Goal: Entertainment & Leisure: Consume media (video, audio)

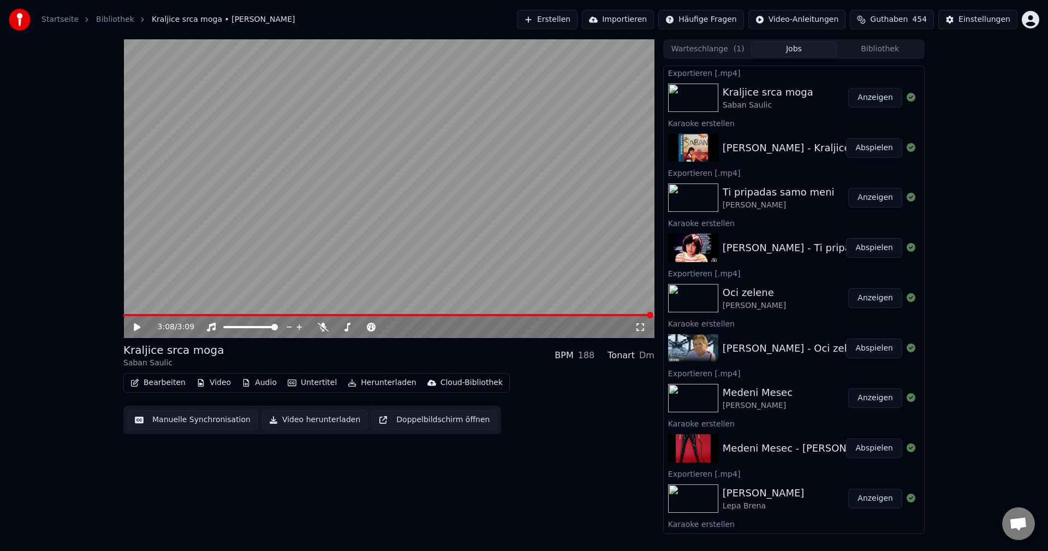
click at [880, 50] on button "Bibliothek" at bounding box center [880, 49] width 86 height 16
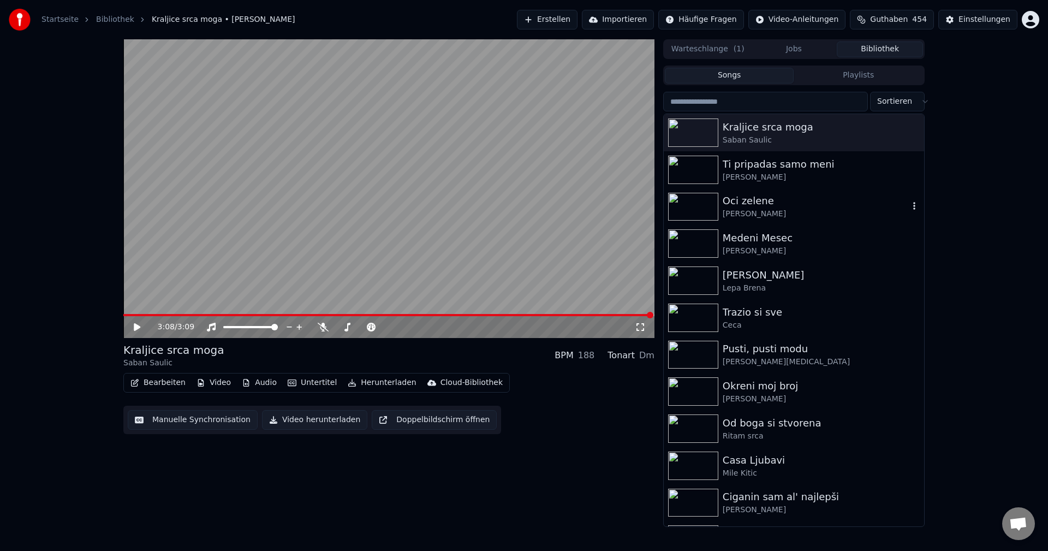
click at [690, 205] on img at bounding box center [693, 207] width 50 height 28
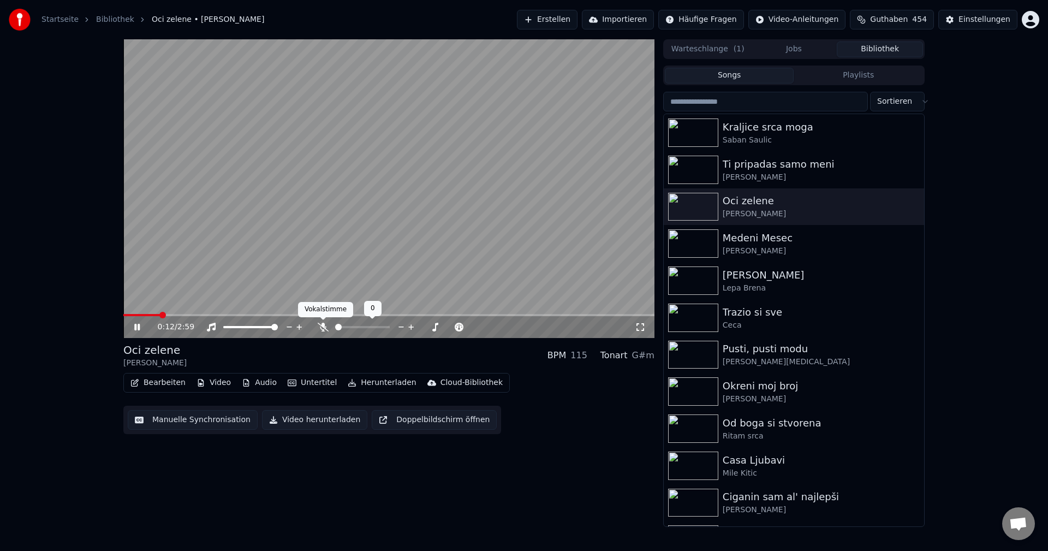
click at [323, 329] on icon at bounding box center [323, 327] width 11 height 9
click at [126, 314] on span at bounding box center [124, 315] width 3 height 2
click at [135, 316] on span at bounding box center [168, 315] width 90 height 2
click at [150, 315] on span at bounding box center [136, 315] width 27 height 2
click at [135, 314] on span at bounding box center [129, 315] width 12 height 2
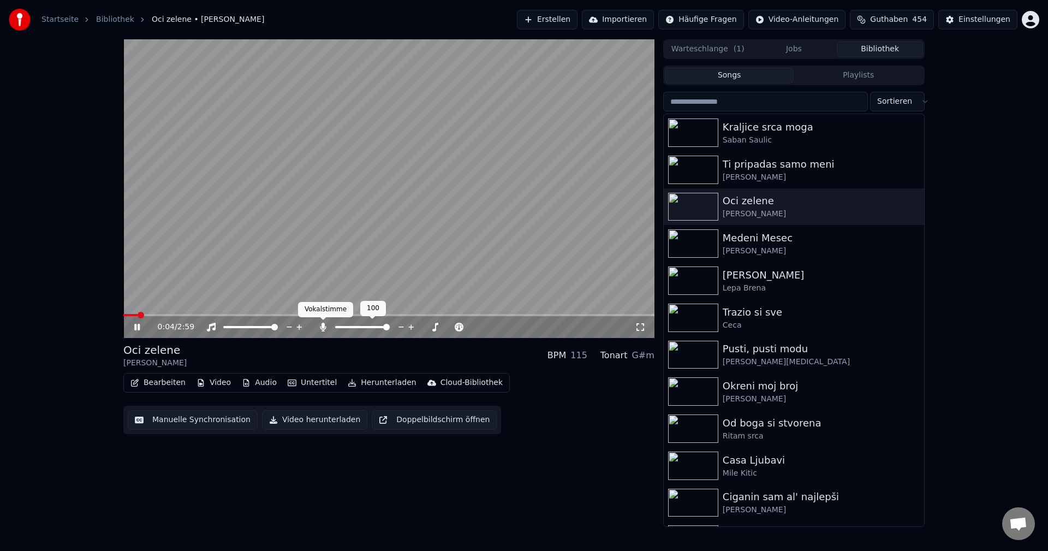
drag, startPoint x: 319, startPoint y: 327, endPoint x: 223, endPoint y: 308, distance: 98.1
click at [319, 327] on icon at bounding box center [323, 327] width 11 height 9
click at [164, 314] on span at bounding box center [388, 315] width 531 height 2
click at [165, 314] on span at bounding box center [203, 315] width 161 height 2
click at [689, 226] on div "Medeni [PERSON_NAME]" at bounding box center [794, 243] width 260 height 37
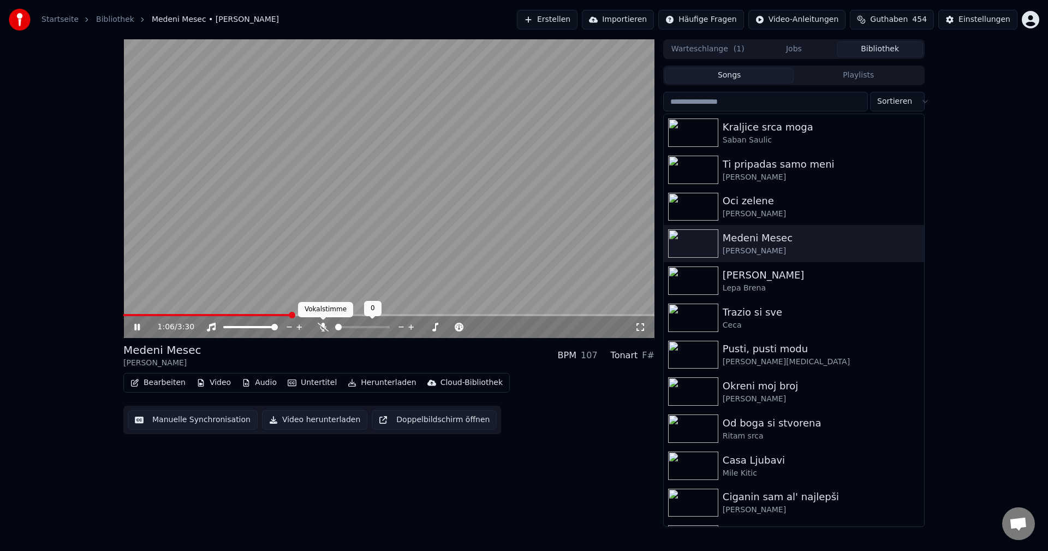
click at [323, 329] on icon at bounding box center [323, 327] width 11 height 9
click at [137, 315] on span at bounding box center [208, 315] width 170 height 2
click at [145, 315] on span at bounding box center [231, 315] width 216 height 2
click at [323, 327] on icon at bounding box center [323, 327] width 6 height 9
click at [148, 314] on span at bounding box center [246, 315] width 247 height 2
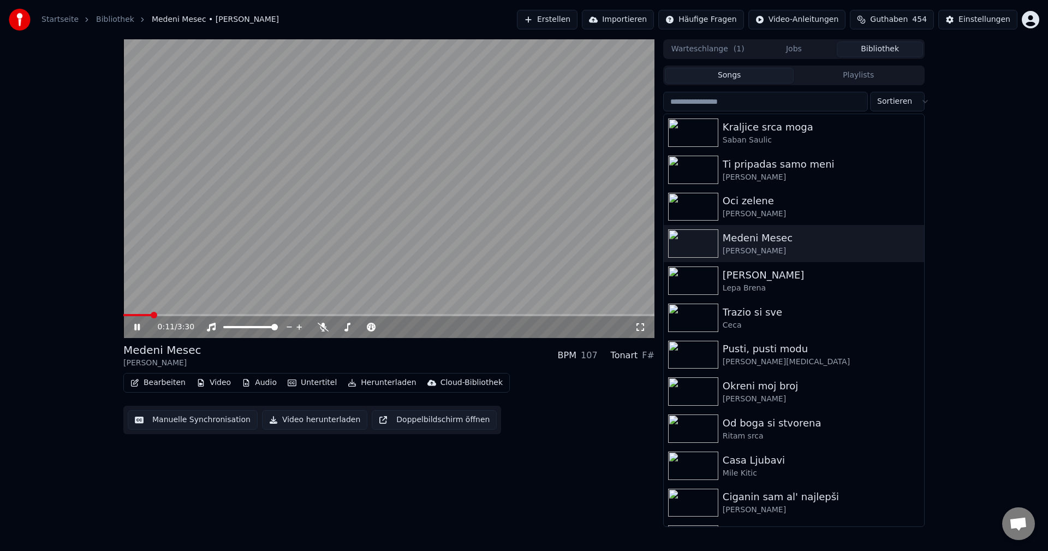
click at [150, 316] on span at bounding box center [137, 315] width 28 height 2
click at [143, 314] on span at bounding box center [231, 315] width 216 height 2
click at [156, 315] on span at bounding box center [139, 315] width 33 height 2
click at [133, 314] on span at bounding box center [228, 315] width 211 height 2
drag, startPoint x: 325, startPoint y: 329, endPoint x: 333, endPoint y: 333, distance: 9.8
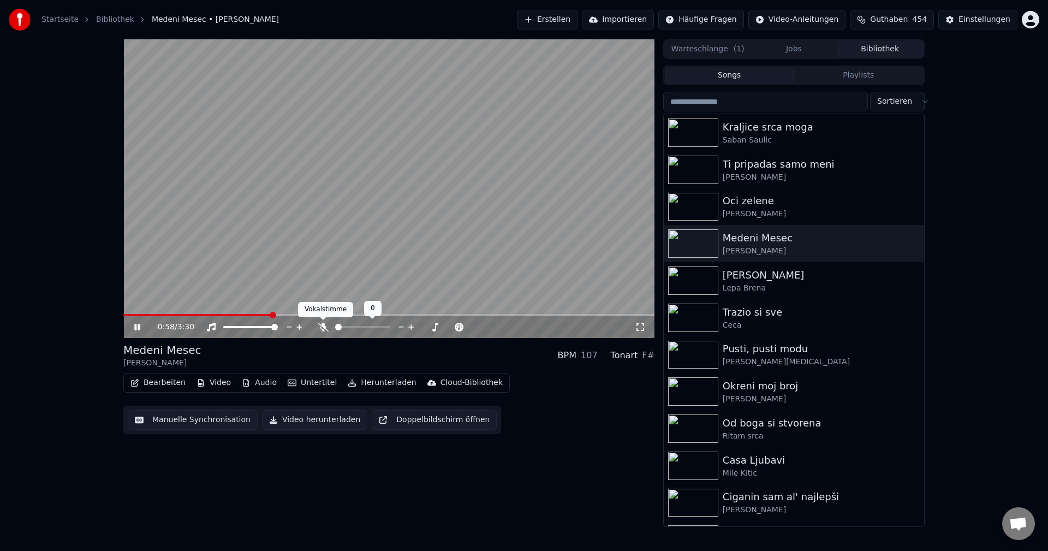
click at [326, 329] on icon at bounding box center [323, 327] width 11 height 9
click at [126, 314] on span at bounding box center [124, 315] width 3 height 2
click at [130, 317] on div "1:23 / 3:30" at bounding box center [388, 327] width 531 height 22
click at [151, 314] on span at bounding box center [229, 315] width 213 height 2
click at [326, 327] on icon at bounding box center [323, 327] width 11 height 9
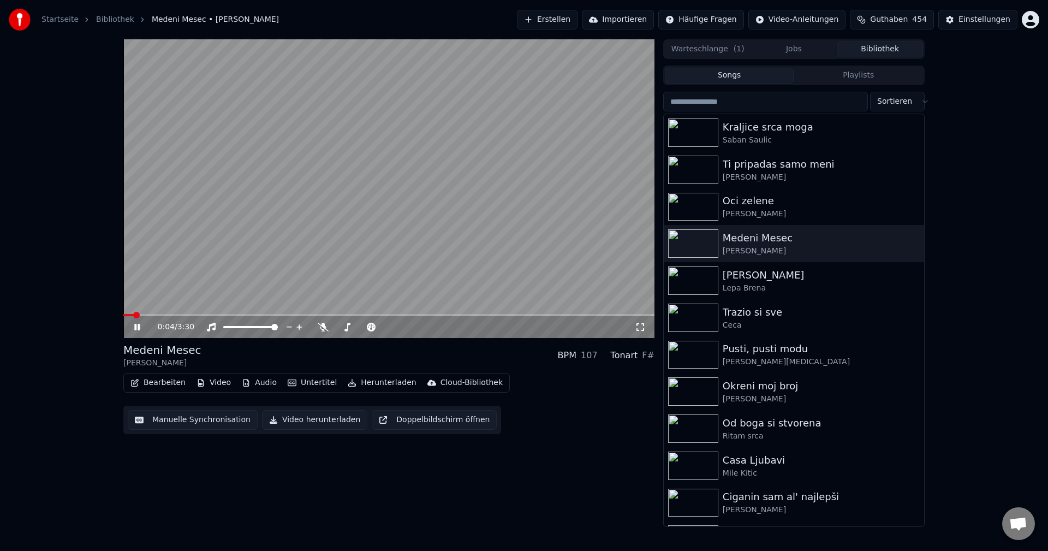
click at [134, 316] on span at bounding box center [128, 315] width 10 height 2
click at [162, 314] on span at bounding box center [142, 315] width 38 height 2
click at [164, 315] on span at bounding box center [171, 315] width 96 height 2
click at [158, 314] on span at bounding box center [140, 315] width 35 height 2
click at [148, 314] on span at bounding box center [291, 315] width 337 height 2
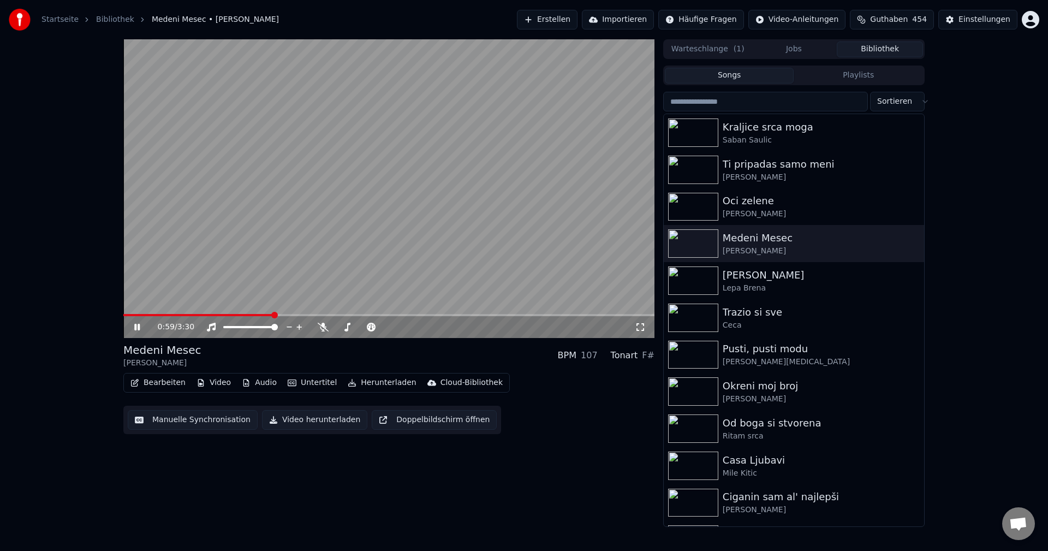
click at [160, 316] on span at bounding box center [198, 315] width 150 height 2
click at [165, 316] on span at bounding box center [240, 315] width 234 height 2
click at [163, 316] on span at bounding box center [182, 315] width 119 height 2
click at [154, 314] on span at bounding box center [352, 315] width 459 height 2
click at [165, 313] on video at bounding box center [388, 188] width 531 height 299
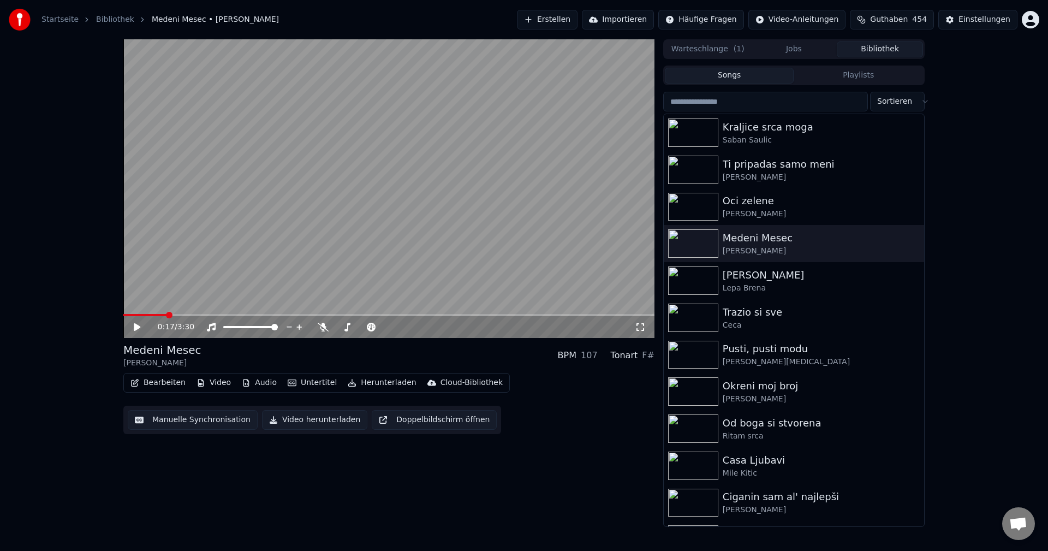
click at [165, 315] on span at bounding box center [144, 315] width 43 height 2
click at [216, 284] on video at bounding box center [388, 188] width 531 height 299
click at [173, 314] on span at bounding box center [174, 315] width 102 height 2
click at [160, 314] on span at bounding box center [153, 315] width 60 height 2
click at [158, 314] on span at bounding box center [241, 315] width 237 height 2
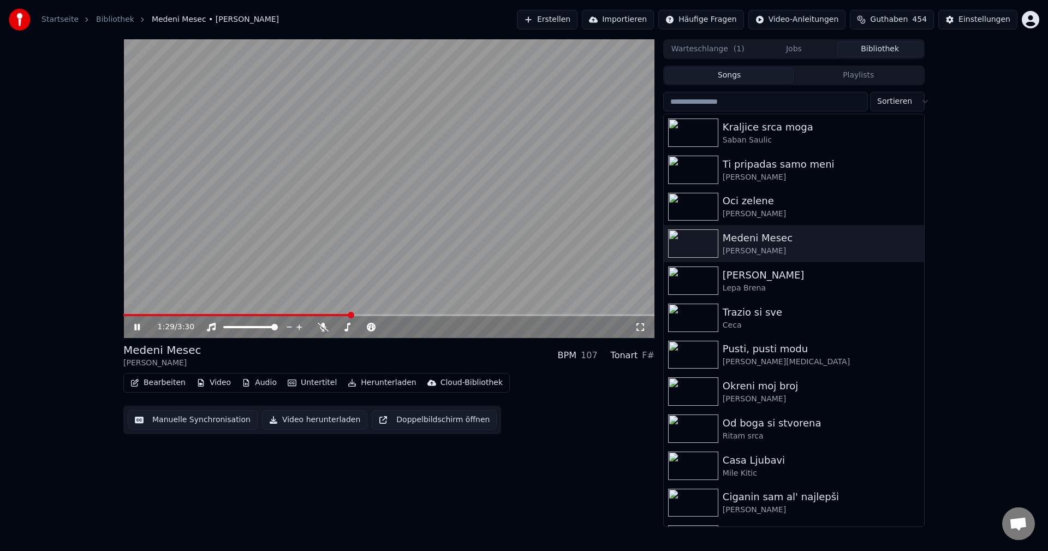
click at [166, 315] on span at bounding box center [236, 315] width 227 height 2
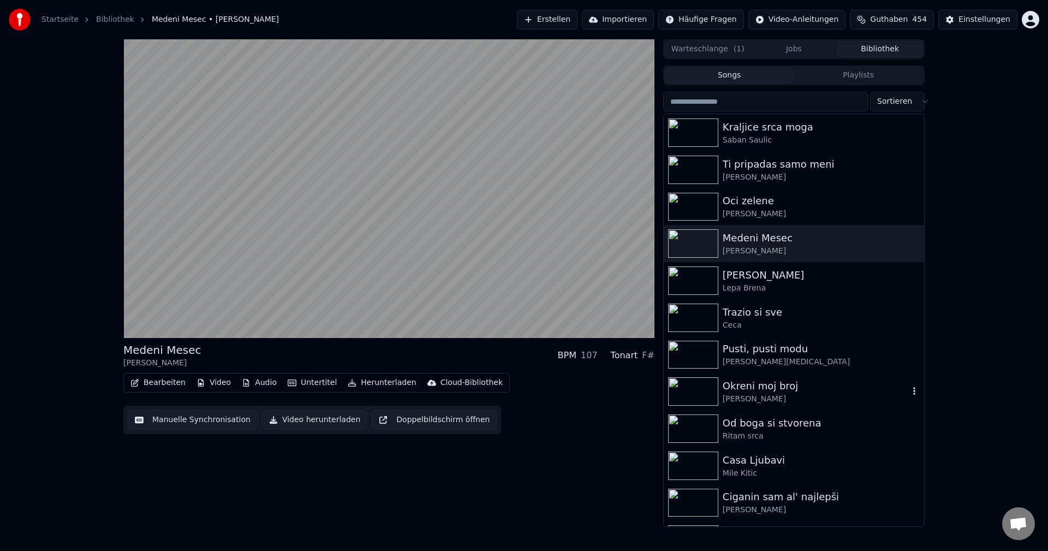
click at [688, 388] on img at bounding box center [693, 391] width 50 height 28
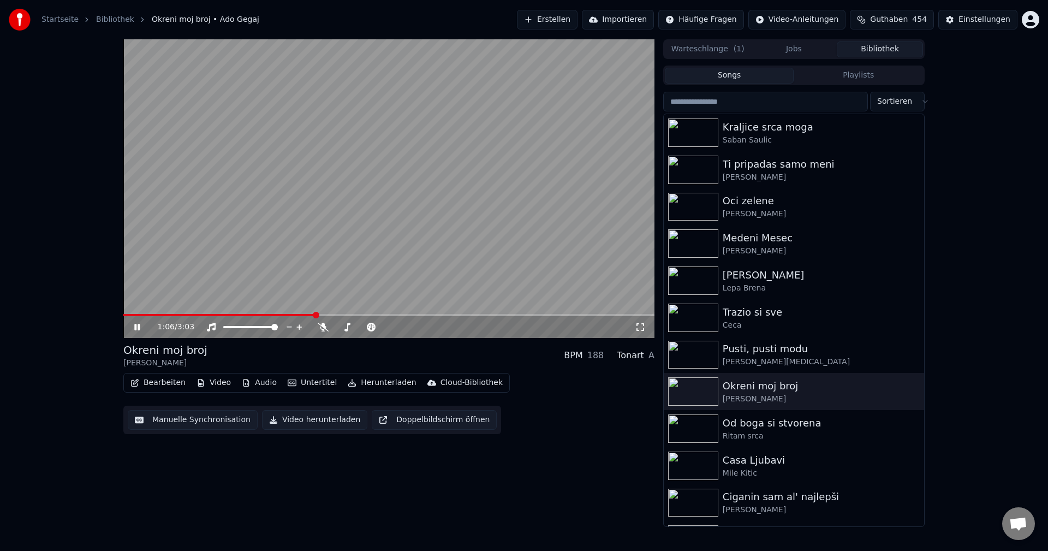
click at [142, 315] on span at bounding box center [219, 315] width 192 height 2
click at [153, 315] on span at bounding box center [179, 315] width 112 height 2
drag, startPoint x: 692, startPoint y: 431, endPoint x: 796, endPoint y: 433, distance: 103.7
click at [693, 431] on img at bounding box center [693, 428] width 50 height 28
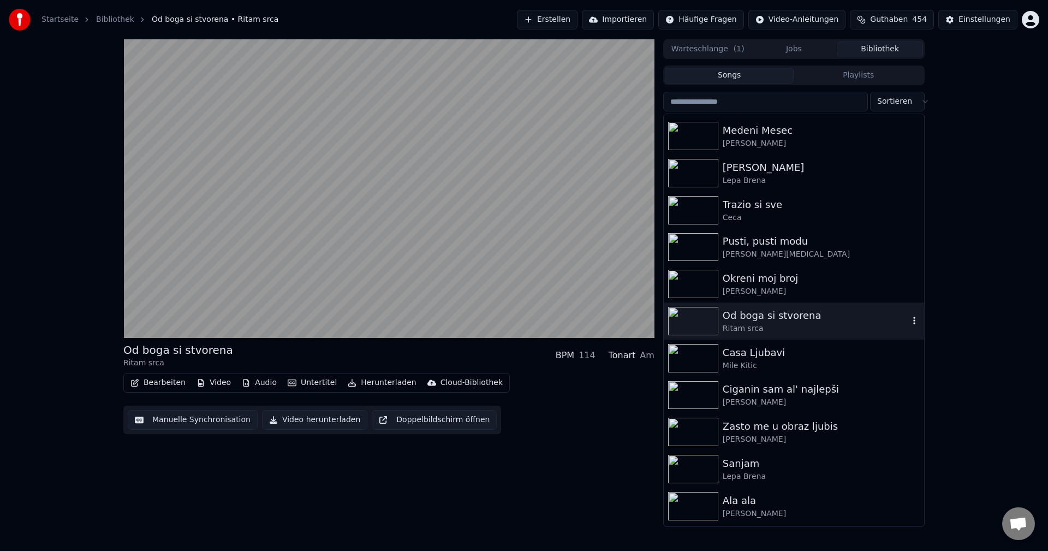
scroll to position [109, 0]
click at [697, 398] on img at bounding box center [693, 393] width 50 height 28
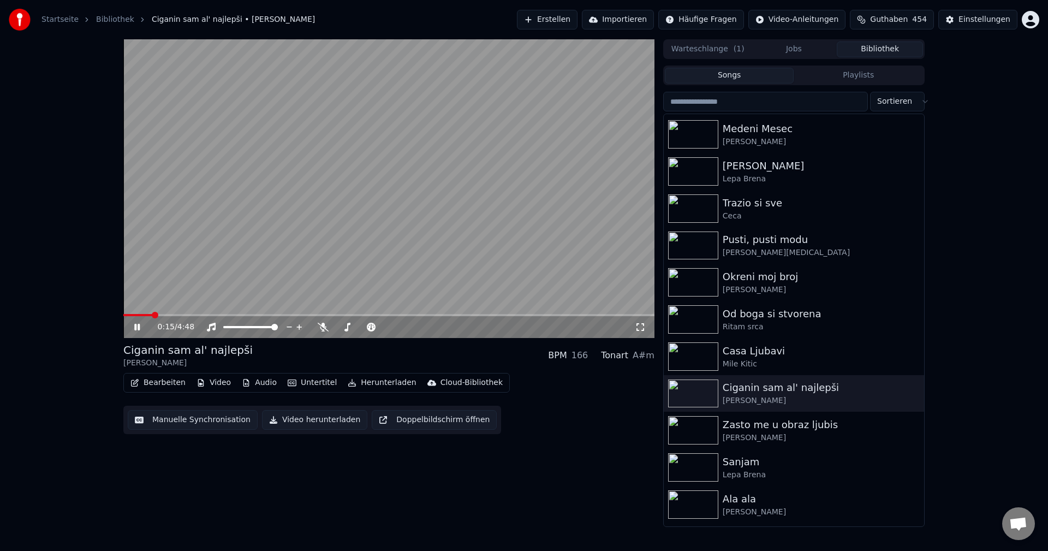
click at [123, 315] on span at bounding box center [137, 315] width 29 height 2
click at [127, 314] on span at bounding box center [190, 315] width 135 height 2
click at [322, 331] on icon at bounding box center [323, 327] width 11 height 9
click at [127, 316] on span at bounding box center [125, 315] width 4 height 2
drag, startPoint x: 323, startPoint y: 327, endPoint x: 308, endPoint y: 327, distance: 15.3
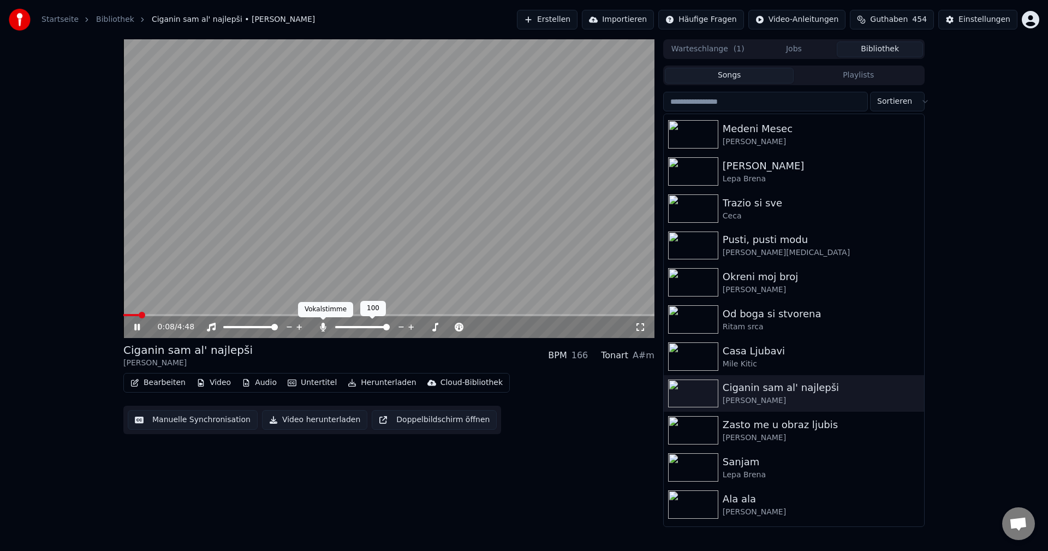
click at [321, 327] on icon at bounding box center [323, 327] width 11 height 9
click at [140, 318] on span at bounding box center [143, 315] width 7 height 7
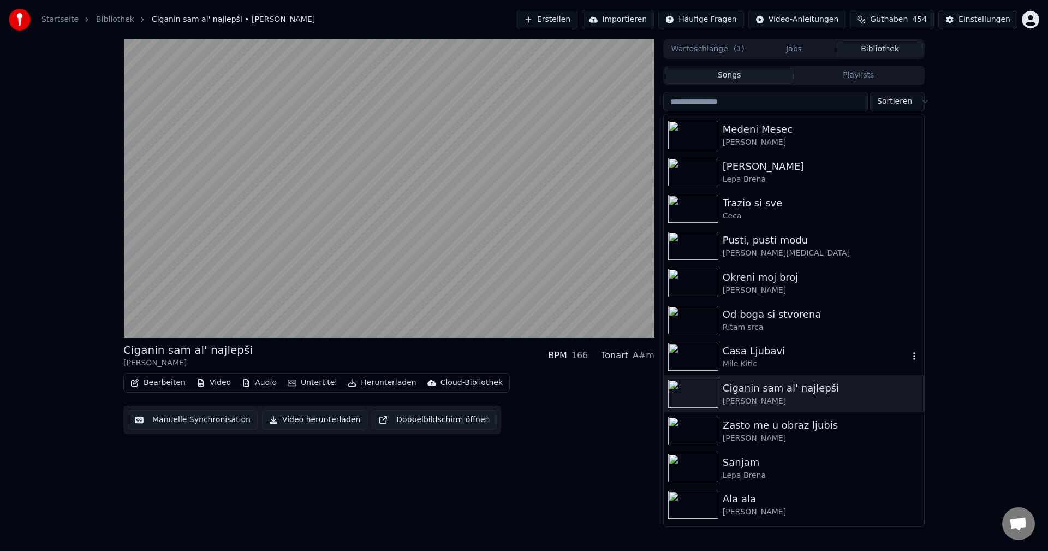
scroll to position [273, 0]
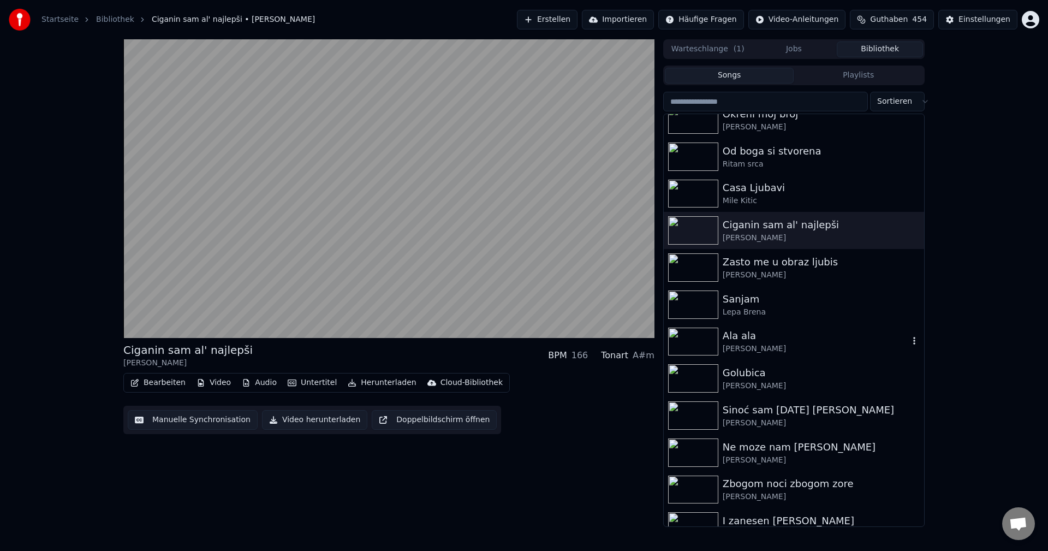
drag, startPoint x: 690, startPoint y: 341, endPoint x: 695, endPoint y: 338, distance: 6.4
click at [690, 340] on img at bounding box center [693, 341] width 50 height 28
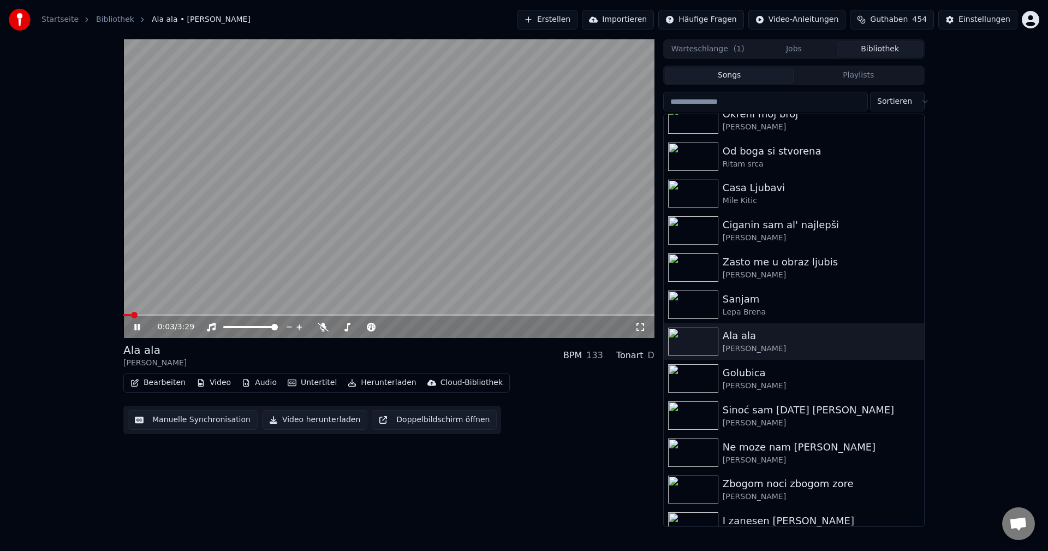
click at [130, 315] on span at bounding box center [127, 315] width 8 height 2
click at [162, 314] on span at bounding box center [388, 315] width 531 height 2
click at [700, 378] on img at bounding box center [693, 378] width 50 height 28
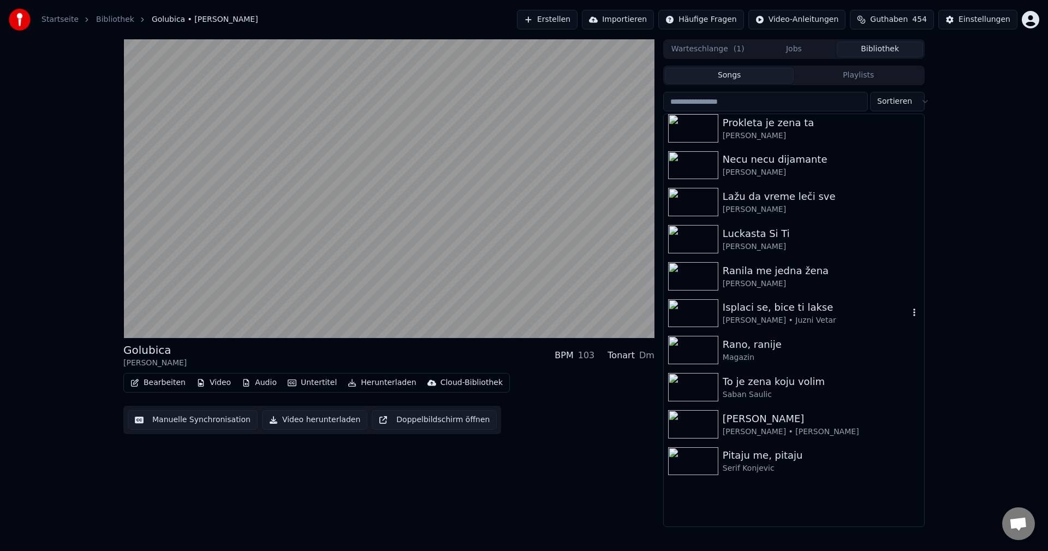
scroll to position [710, 0]
click at [708, 312] on img at bounding box center [693, 313] width 50 height 28
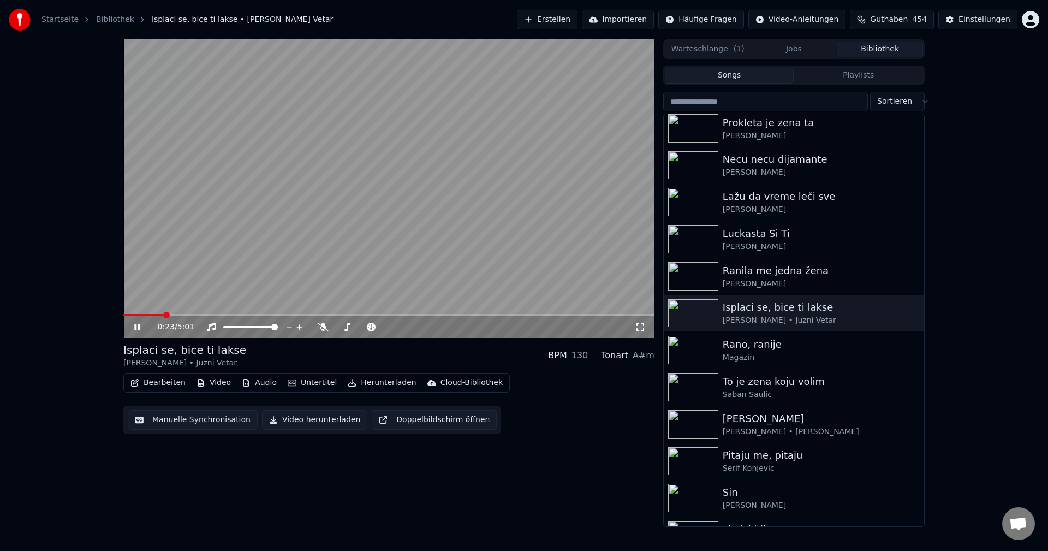
click at [163, 315] on span at bounding box center [143, 315] width 40 height 2
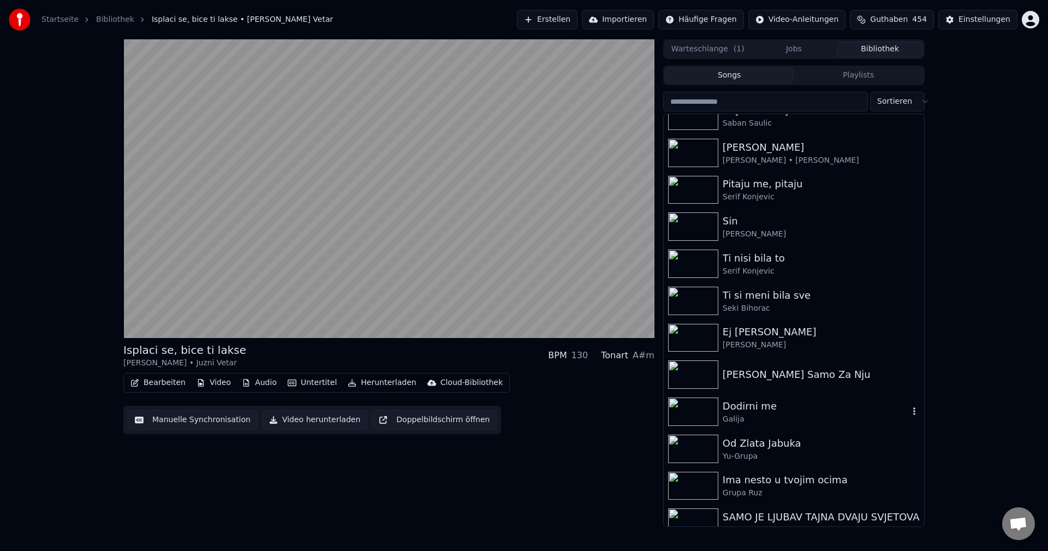
scroll to position [982, 0]
drag, startPoint x: 694, startPoint y: 411, endPoint x: 853, endPoint y: 428, distance: 159.7
click at [694, 410] on img at bounding box center [693, 411] width 50 height 28
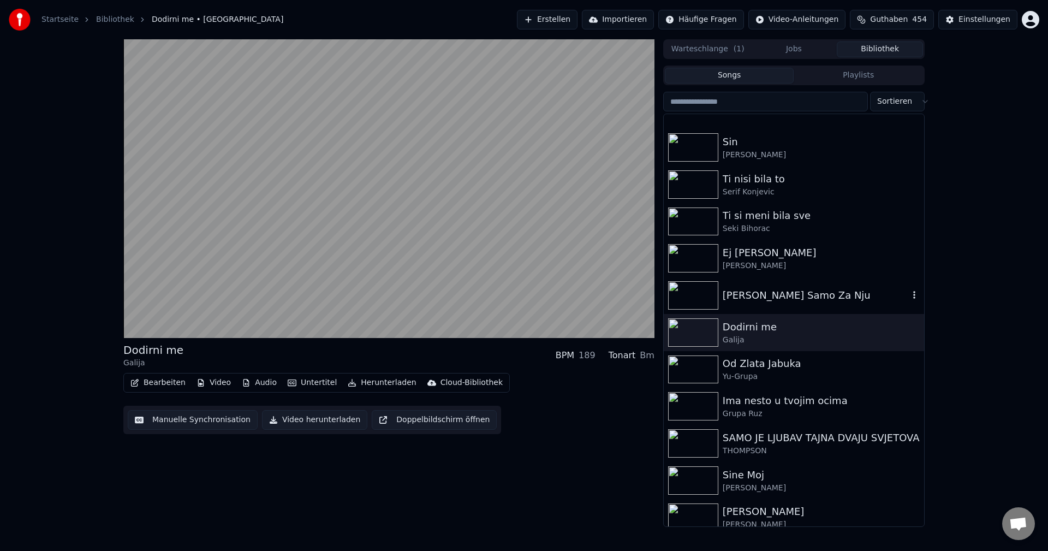
scroll to position [1146, 0]
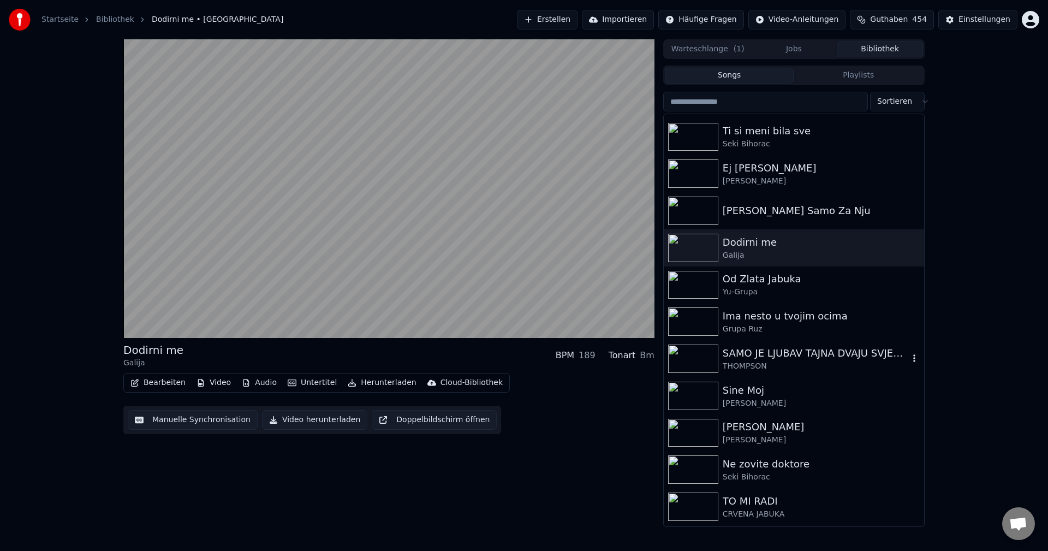
click at [695, 354] on img at bounding box center [693, 358] width 50 height 28
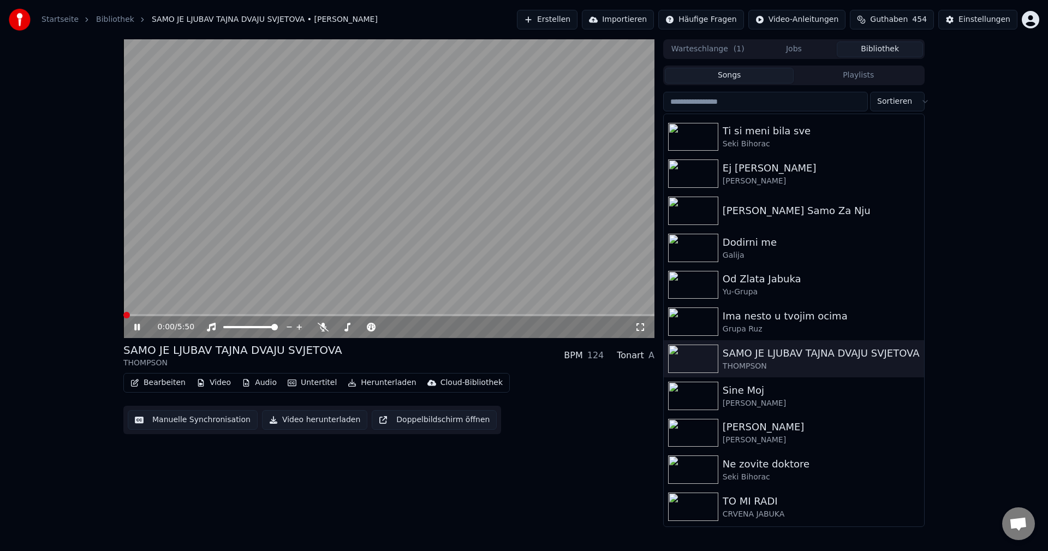
click at [123, 318] on span at bounding box center [126, 315] width 7 height 7
click at [124, 315] on span at bounding box center [150, 315] width 54 height 2
click at [126, 316] on span at bounding box center [229, 315] width 212 height 2
click at [126, 314] on span at bounding box center [124, 315] width 3 height 2
click at [126, 315] on span at bounding box center [136, 315] width 26 height 2
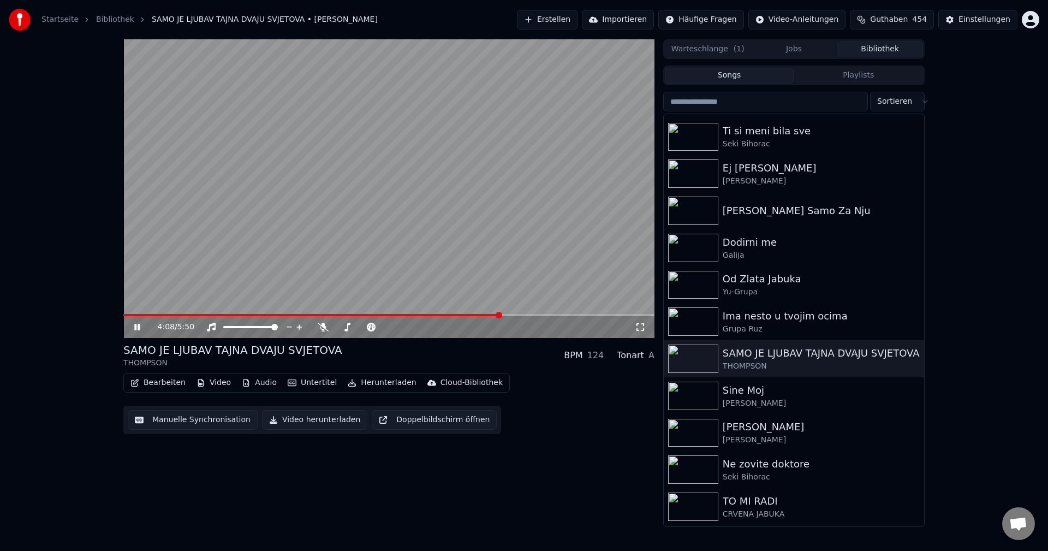
click at [519, 314] on span at bounding box center [388, 315] width 531 height 2
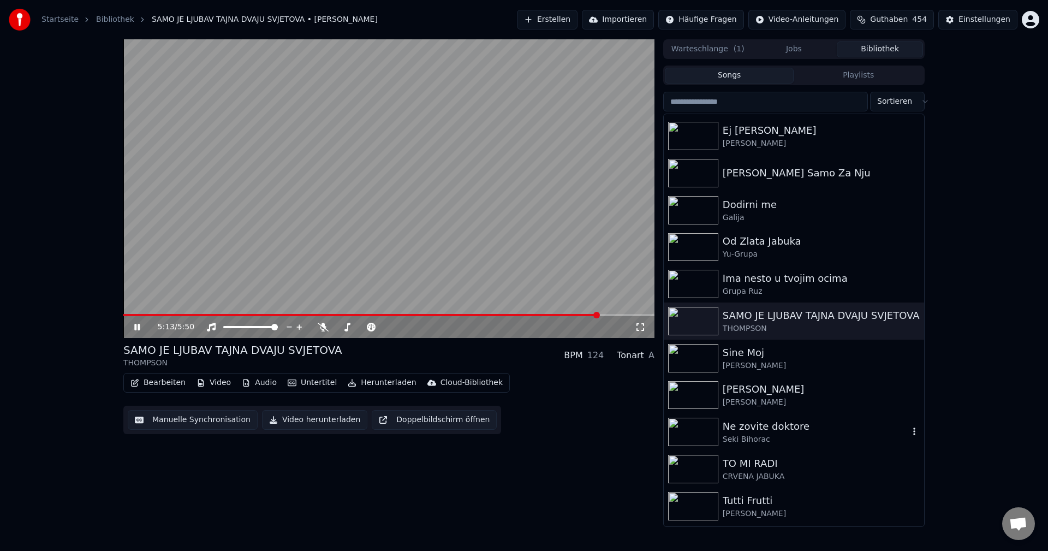
scroll to position [1201, 0]
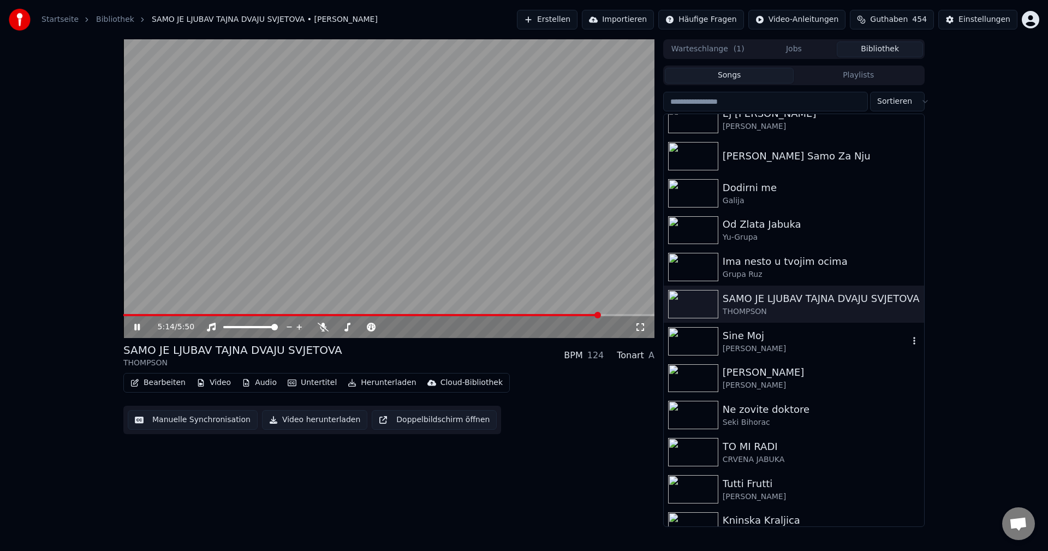
click at [691, 343] on img at bounding box center [693, 341] width 50 height 28
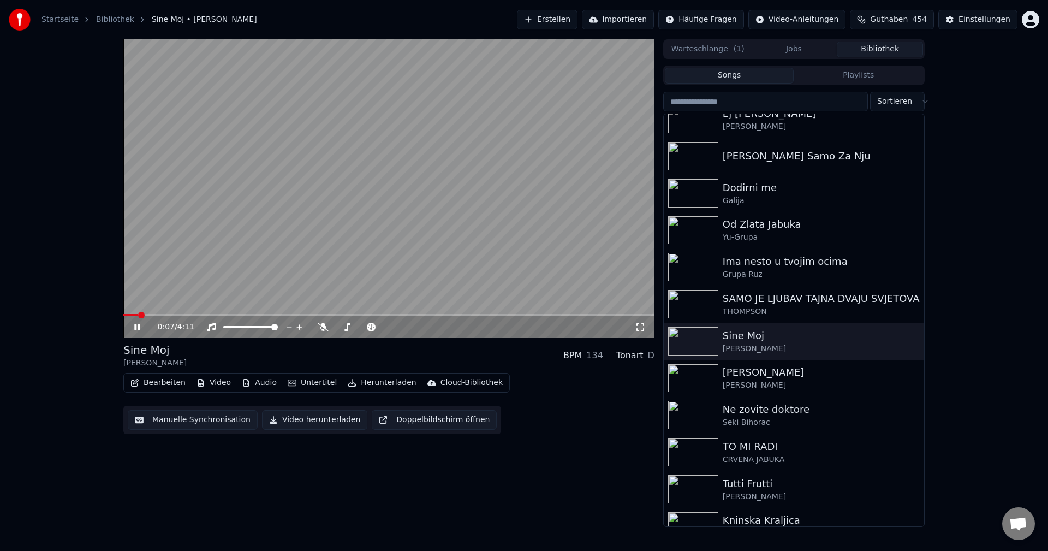
click at [138, 315] on span at bounding box center [130, 315] width 15 height 2
click at [126, 314] on span at bounding box center [155, 315] width 64 height 2
click at [126, 314] on span at bounding box center [124, 315] width 2 height 2
click at [129, 314] on span at bounding box center [126, 315] width 7 height 2
click at [128, 314] on span at bounding box center [125, 315] width 4 height 2
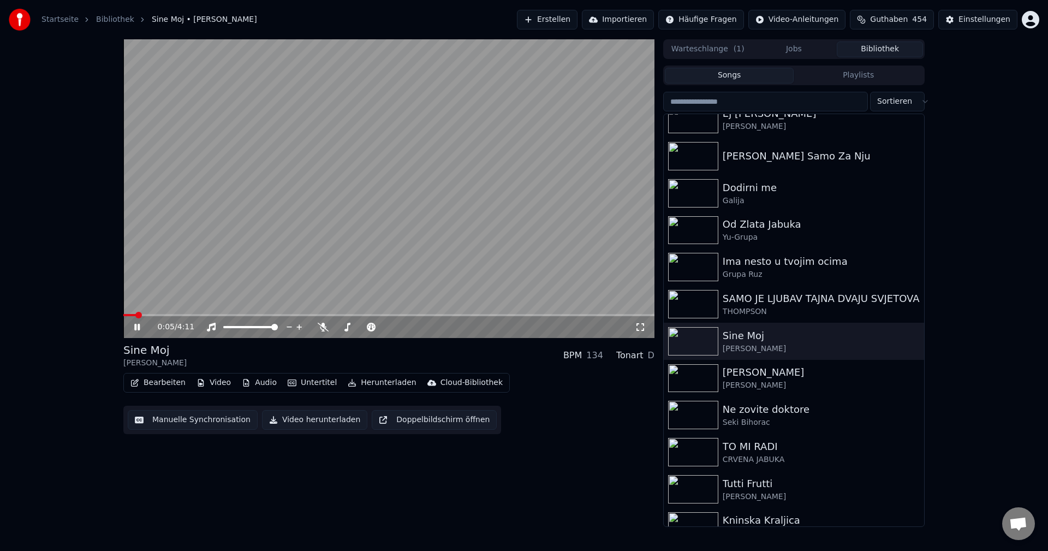
click at [152, 317] on div "0:05 / 4:11" at bounding box center [388, 327] width 531 height 22
click at [158, 314] on span at bounding box center [388, 315] width 531 height 2
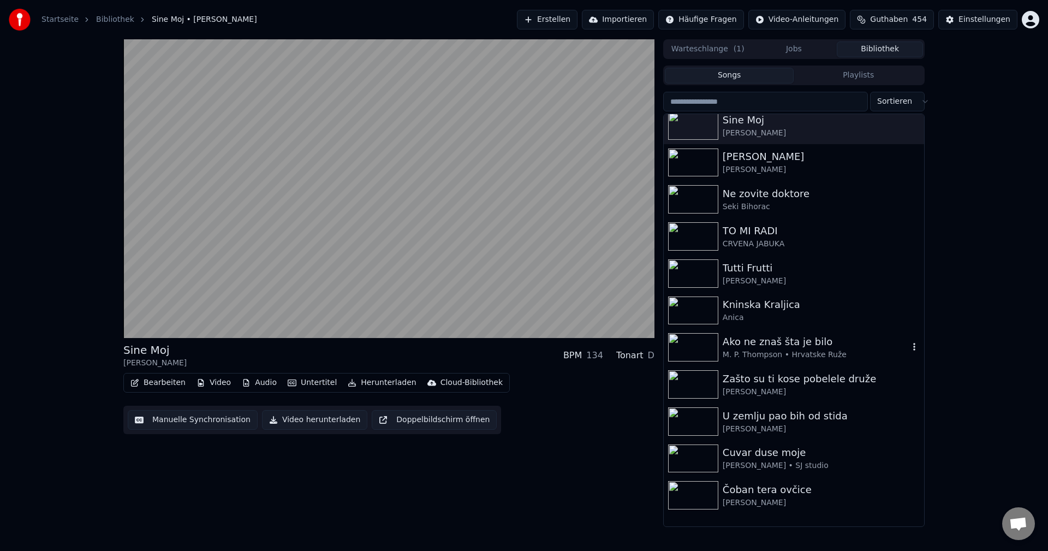
scroll to position [1419, 0]
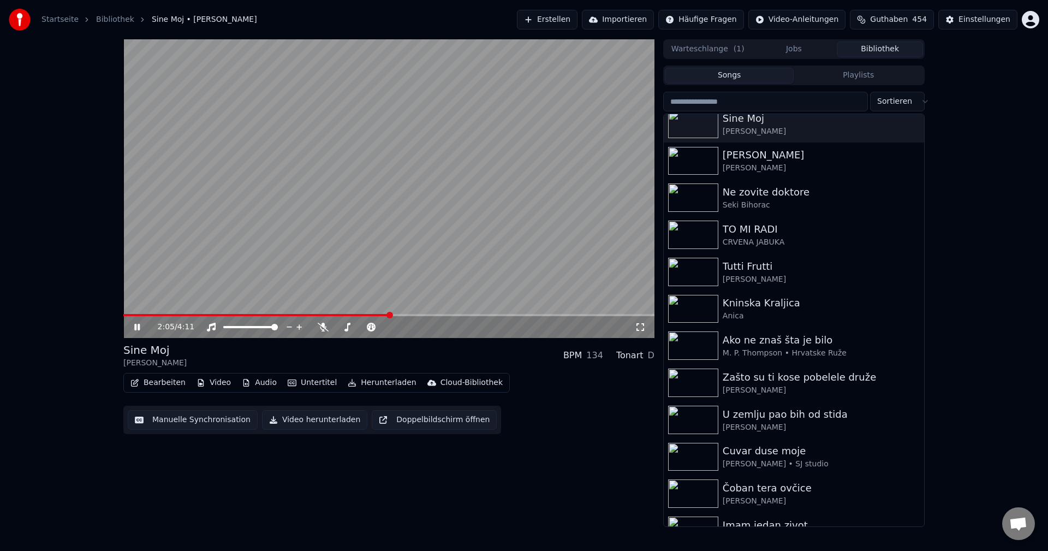
click at [497, 232] on video at bounding box center [388, 188] width 531 height 299
